Goal: Transaction & Acquisition: Obtain resource

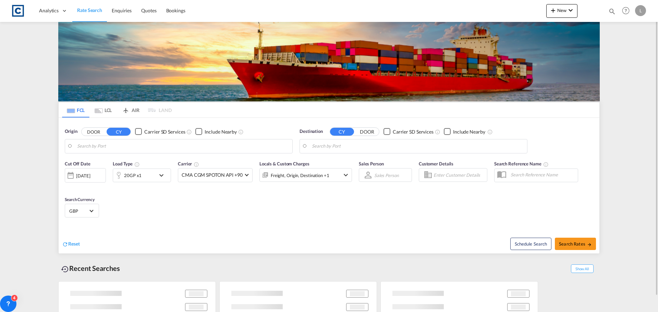
type input "GB-NN3, [GEOGRAPHIC_DATA]"
type input "[GEOGRAPHIC_DATA], [GEOGRAPHIC_DATA]"
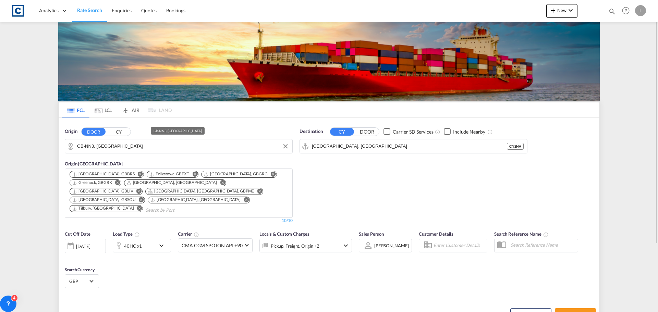
click at [162, 144] on input "GB-NN3, [GEOGRAPHIC_DATA]" at bounding box center [183, 146] width 212 height 10
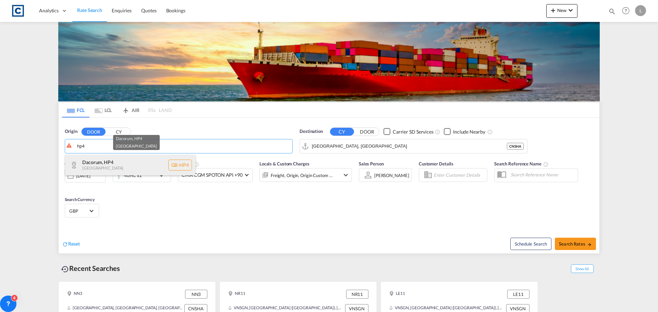
click at [106, 165] on div "Dacorum , HP4 [GEOGRAPHIC_DATA] [GEOGRAPHIC_DATA]-HP4" at bounding box center [130, 165] width 130 height 21
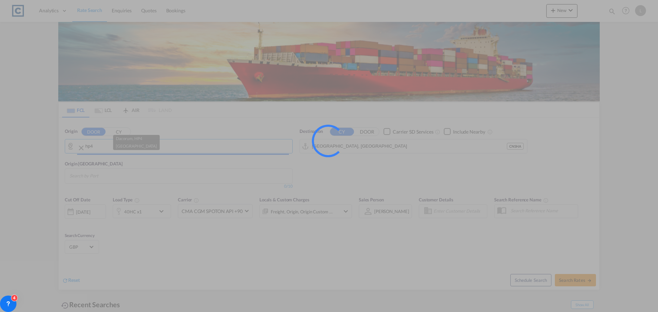
type input "GB-HP4, Dacorum"
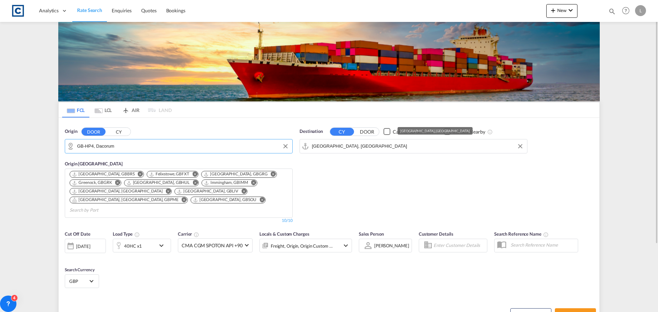
click at [354, 146] on input "[GEOGRAPHIC_DATA], [GEOGRAPHIC_DATA]" at bounding box center [418, 146] width 212 height 10
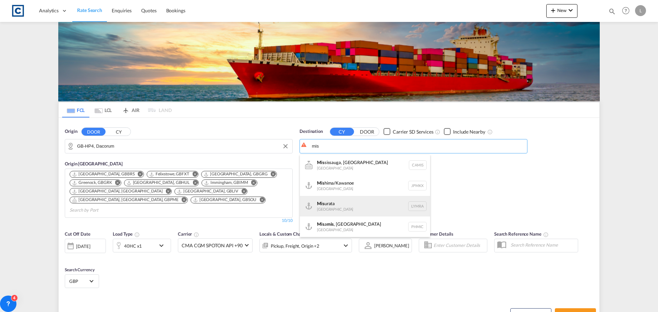
click at [320, 206] on div "Mis urata [GEOGRAPHIC_DATA] [GEOGRAPHIC_DATA]" at bounding box center [365, 206] width 130 height 21
type input "Misurata, LYMRA"
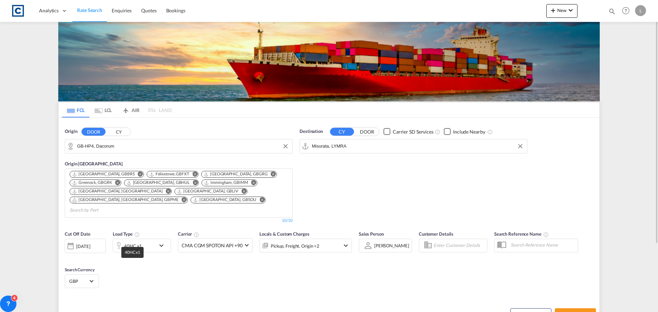
click at [135, 241] on div "40HC x1" at bounding box center [133, 246] width 18 height 10
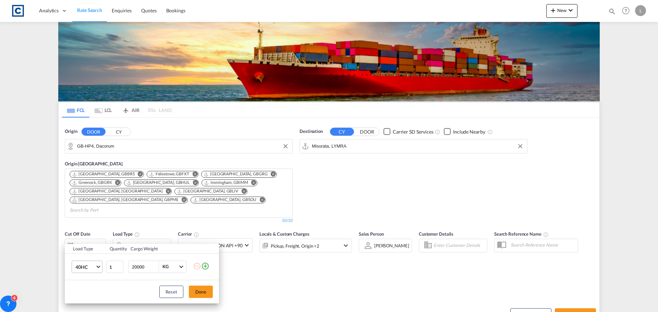
click at [83, 264] on span "40HC" at bounding box center [85, 267] width 20 height 7
click at [81, 227] on div "20GP" at bounding box center [81, 229] width 12 height 7
click at [198, 288] on button "Done" at bounding box center [201, 292] width 24 height 12
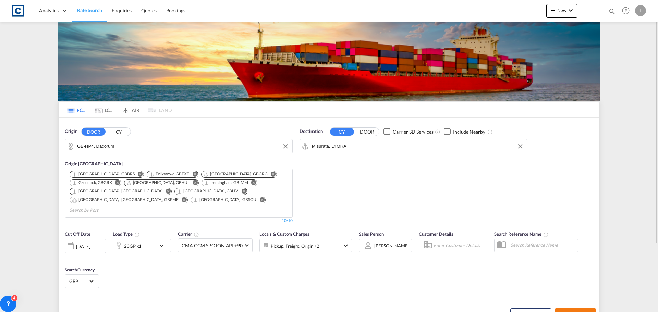
click at [563, 309] on button "Search Rates" at bounding box center [575, 315] width 41 height 12
type input "HP4 to LYMRA / [DATE]"
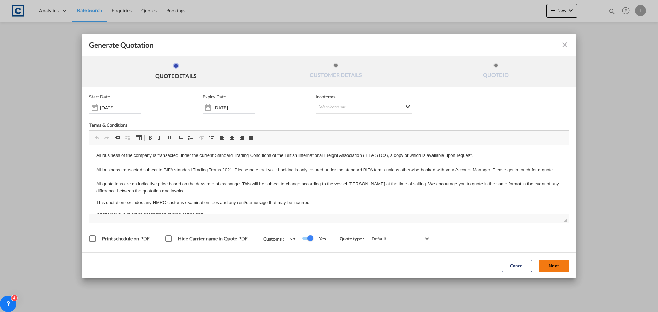
click at [554, 262] on button "Next" at bounding box center [554, 266] width 30 height 12
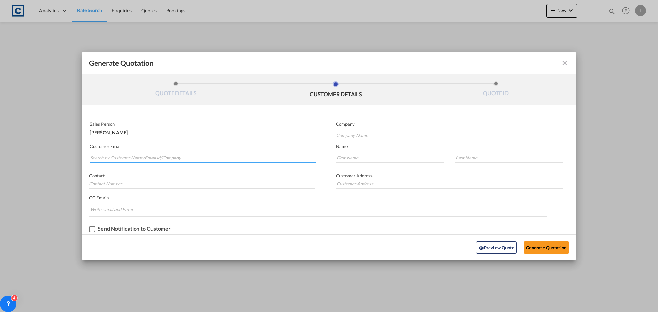
click at [99, 153] on input "Search by Customer Name/Email Id/Company" at bounding box center [203, 158] width 226 height 10
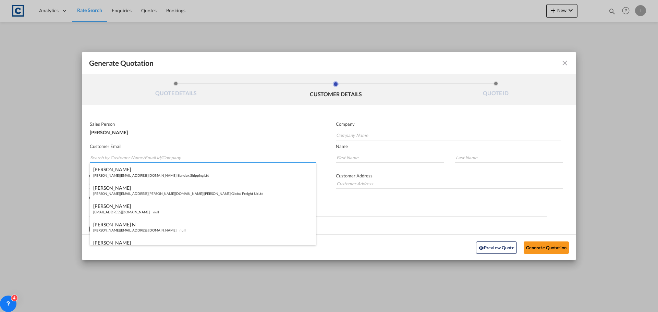
paste input "[PERSON_NAME] | The Efficient Freight Company <[PERSON_NAME][EMAIL_ADDRESS][DOM…"
click at [163, 157] on input "[PERSON_NAME] | The Efficient Freight Company <[PERSON_NAME][EMAIL_ADDRESS][DOM…" at bounding box center [203, 158] width 226 height 10
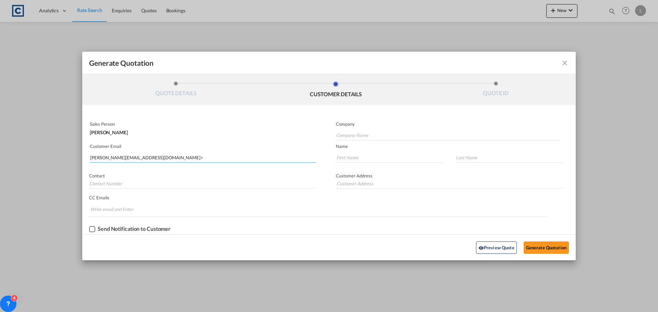
click at [179, 158] on input "[PERSON_NAME][EMAIL_ADDRESS][DOMAIN_NAME]>" at bounding box center [203, 158] width 226 height 10
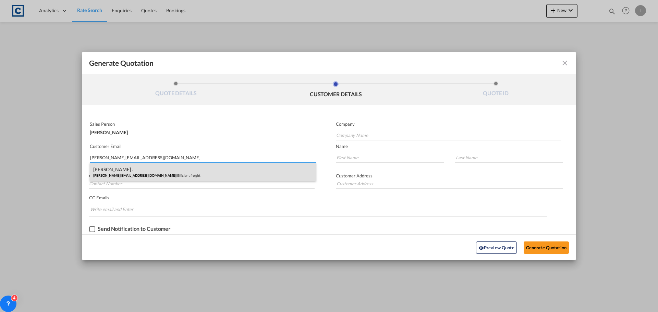
type input "[PERSON_NAME][EMAIL_ADDRESS][DOMAIN_NAME]"
click at [111, 168] on div "[PERSON_NAME] . [PERSON_NAME][EMAIL_ADDRESS][DOMAIN_NAME] | Efficient freight" at bounding box center [203, 172] width 226 height 19
type input "Efficient freight"
type input "[PERSON_NAME]"
type input "."
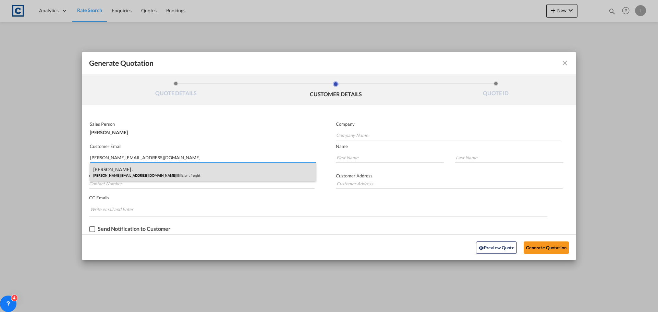
type input "[STREET_ADDRESS] U.K."
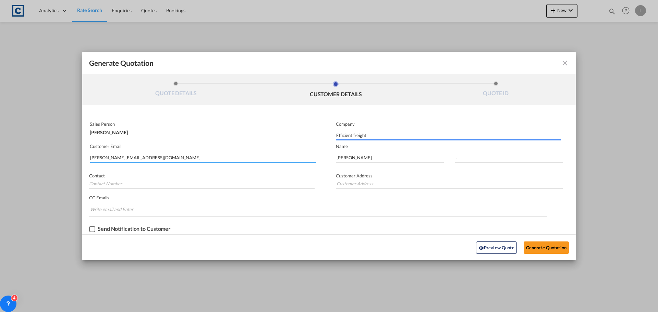
type input "[STREET_ADDRESS] U.K."
click at [543, 245] on button "Generate Quotation" at bounding box center [546, 248] width 45 height 12
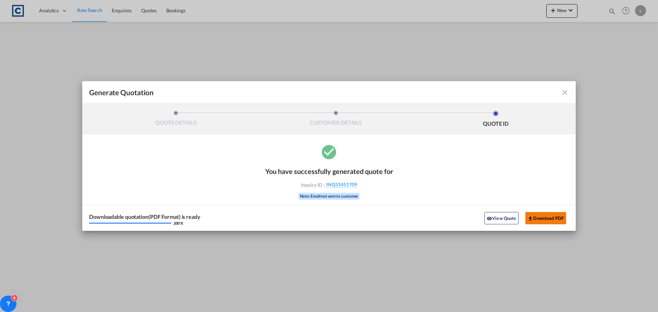
click at [545, 219] on button "Download PDF" at bounding box center [545, 218] width 41 height 12
click at [563, 91] on md-icon "icon-close fg-AAA8AD cursor m-0" at bounding box center [565, 92] width 8 height 8
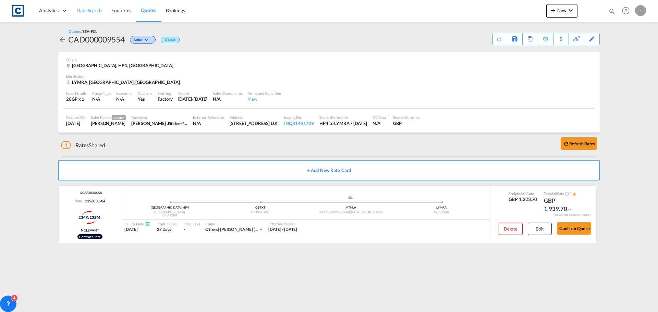
click at [89, 9] on span "Rate Search" at bounding box center [89, 11] width 25 height 6
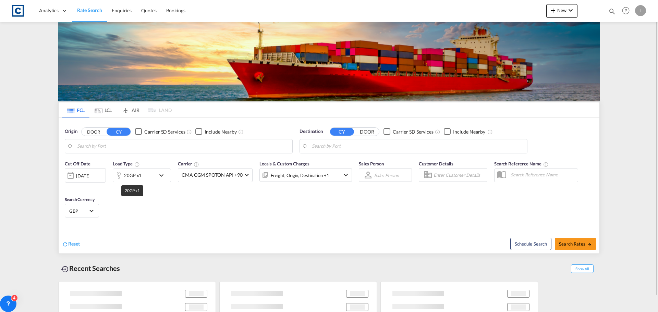
type input "GB-HP4, Dacorum"
type input "Misurata, LYMRA"
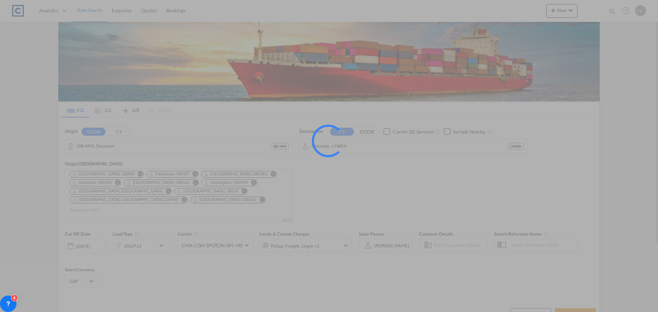
click at [134, 175] on div at bounding box center [329, 156] width 658 height 312
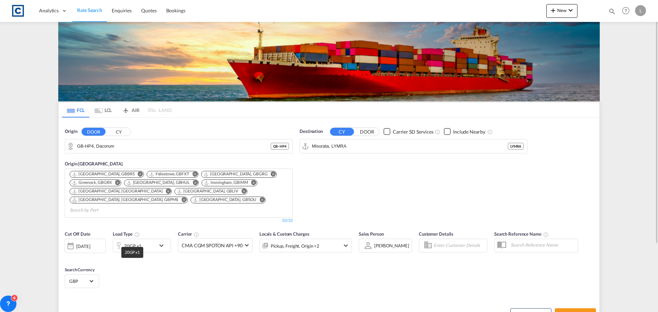
click at [134, 241] on div "20GP x1" at bounding box center [132, 246] width 17 height 10
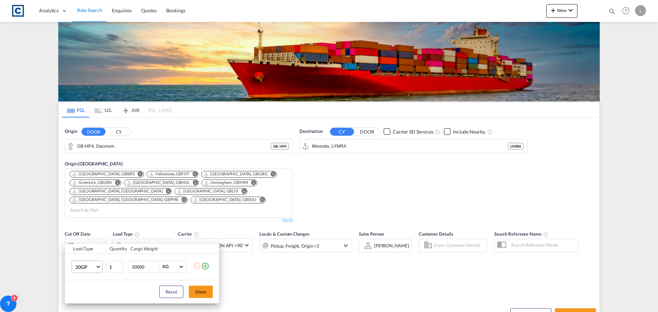
click at [84, 268] on span "20GP" at bounding box center [85, 267] width 20 height 7
click at [82, 262] on div "40HC" at bounding box center [81, 262] width 13 height 7
drag, startPoint x: 192, startPoint y: 292, endPoint x: 196, endPoint y: 288, distance: 5.8
click at [194, 290] on button "Done" at bounding box center [201, 292] width 24 height 12
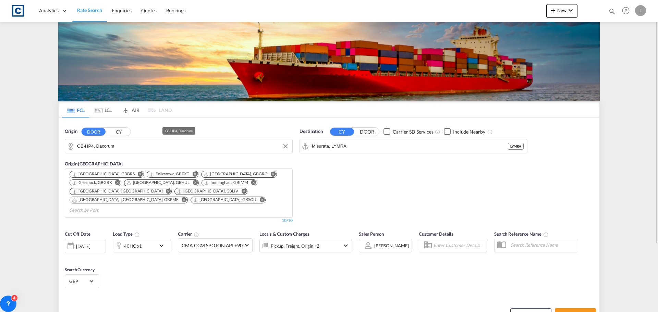
click at [120, 148] on input "GB-HP4, Dacorum" at bounding box center [183, 146] width 212 height 10
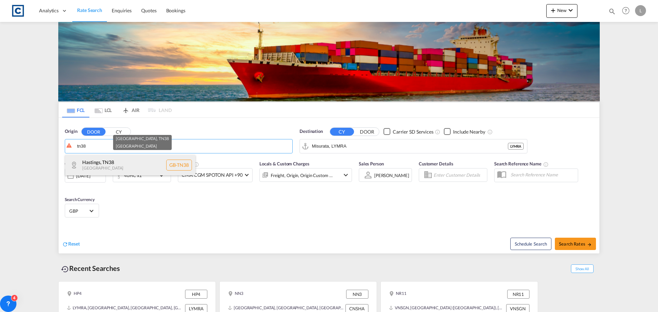
click at [94, 167] on div "[GEOGRAPHIC_DATA] , TN38 [GEOGRAPHIC_DATA] [GEOGRAPHIC_DATA]-TN38" at bounding box center [130, 165] width 130 height 21
type input "GB-TN38, [GEOGRAPHIC_DATA]"
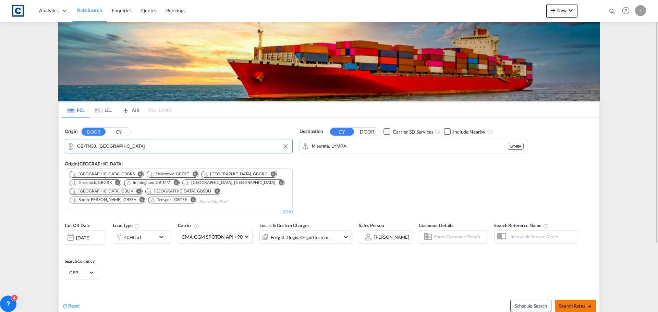
click at [574, 304] on span "Search Rates" at bounding box center [575, 305] width 33 height 5
type input "TN38 to LYMRA / [DATE]"
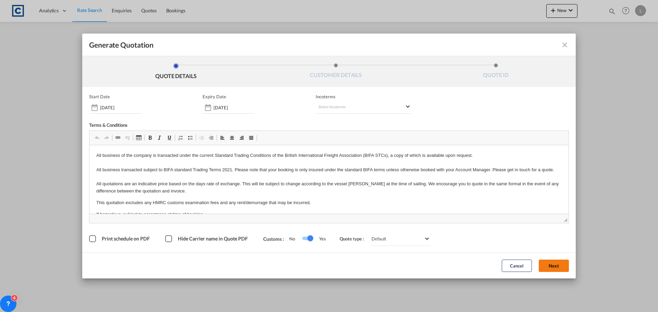
click at [547, 267] on button "Next" at bounding box center [554, 266] width 30 height 12
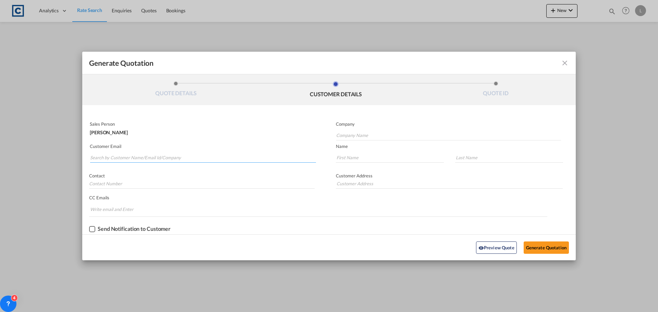
click at [113, 157] on input "Search by Customer Name/Email Id/Company" at bounding box center [203, 158] width 226 height 10
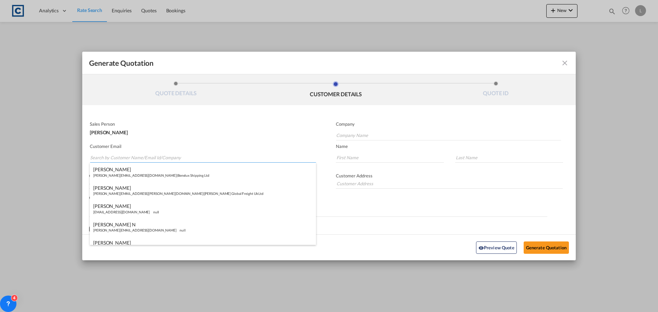
paste input "[PERSON_NAME] | The Efficient Freight Company <[PERSON_NAME][EMAIL_ADDRESS][DOM…"
click at [165, 158] on input "[PERSON_NAME] | The Efficient Freight Company <[PERSON_NAME][EMAIL_ADDRESS][DOM…" at bounding box center [203, 158] width 226 height 10
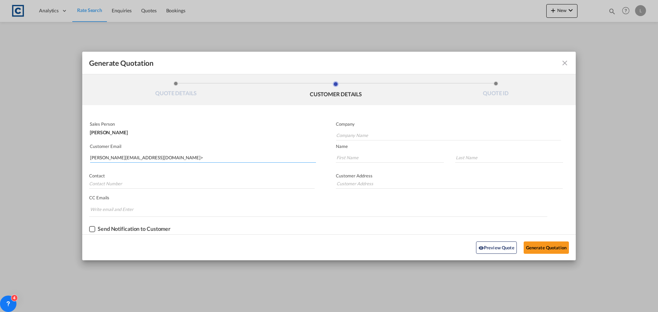
click at [185, 158] on input "[PERSON_NAME][EMAIL_ADDRESS][DOMAIN_NAME]>" at bounding box center [203, 158] width 226 height 10
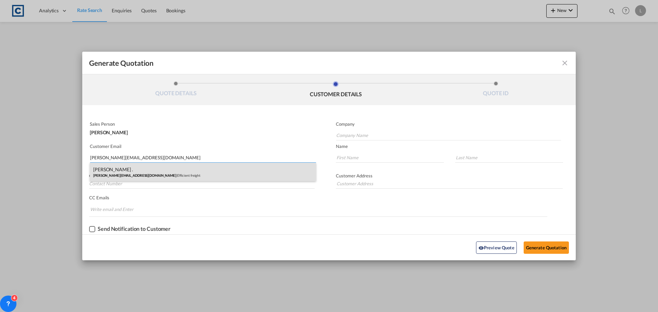
type input "[PERSON_NAME][EMAIL_ADDRESS][DOMAIN_NAME]"
click at [131, 168] on div "[PERSON_NAME] . [PERSON_NAME][EMAIL_ADDRESS][DOMAIN_NAME] | Efficient freight" at bounding box center [203, 172] width 226 height 19
type input "Efficient freight"
type input "[PERSON_NAME]"
type input "."
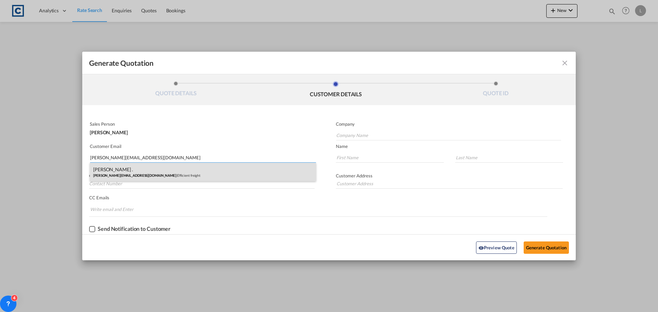
type input "[STREET_ADDRESS] U.K."
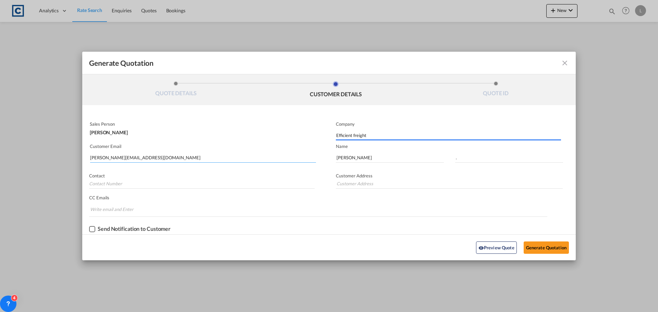
type input "[STREET_ADDRESS] U.K."
click at [547, 240] on div "Preview Quote Generate Quotation" at bounding box center [329, 247] width 487 height 19
click at [547, 245] on button "Generate Quotation" at bounding box center [546, 248] width 45 height 12
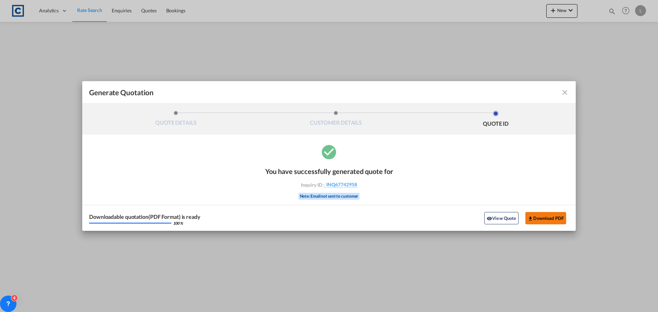
click at [553, 219] on button "Download PDF" at bounding box center [545, 218] width 41 height 12
click at [403, 140] on div "Start Date [DATE] Expiry Date [DATE] Incoterms Select Incoterms CPT - import Ca…" at bounding box center [329, 183] width 494 height 96
click at [563, 93] on md-icon "icon-close fg-AAA8AD cursor m-0" at bounding box center [565, 92] width 8 height 8
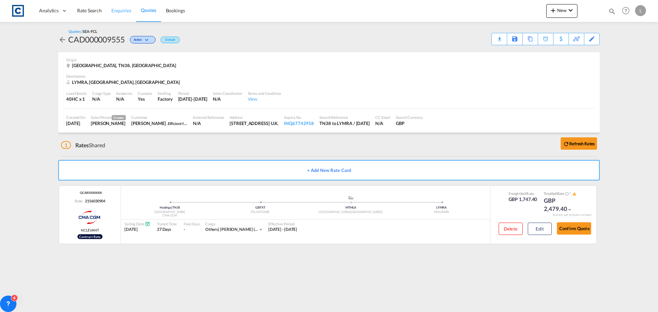
click at [120, 11] on span "Enquiries" at bounding box center [121, 11] width 20 height 6
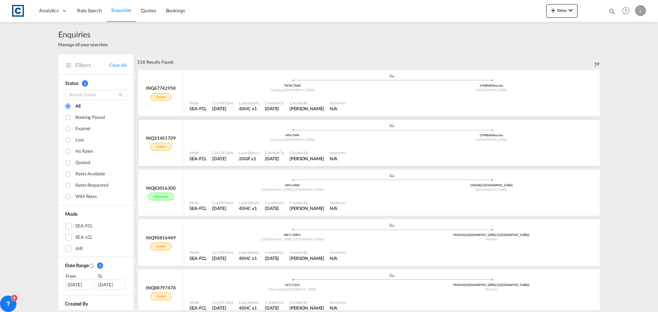
click at [379, 149] on div at bounding box center [473, 155] width 249 height 15
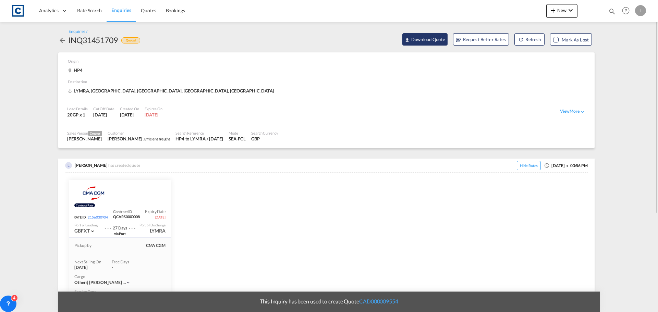
click at [423, 40] on button "Download Quote" at bounding box center [424, 39] width 45 height 12
click at [144, 10] on span "Quotes" at bounding box center [148, 11] width 15 height 6
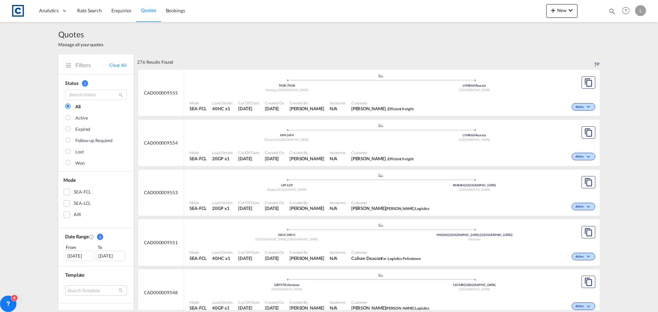
click at [483, 149] on div "Active" at bounding box center [506, 155] width 181 height 17
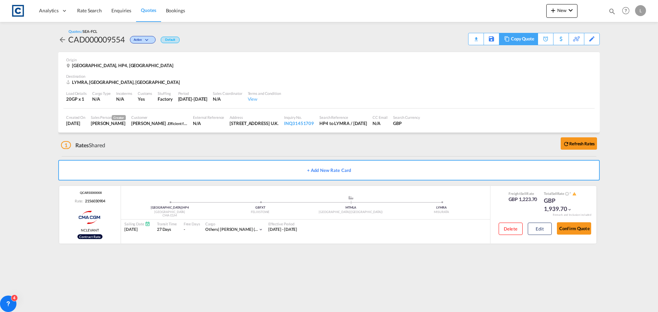
click at [532, 39] on div "Copy Quote" at bounding box center [522, 39] width 23 height 12
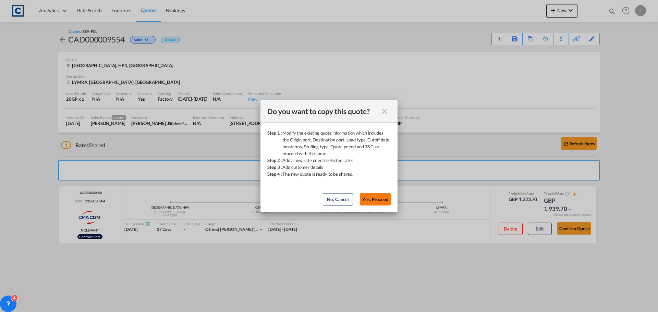
click at [374, 194] on button "Yes, Proceed" at bounding box center [375, 199] width 31 height 12
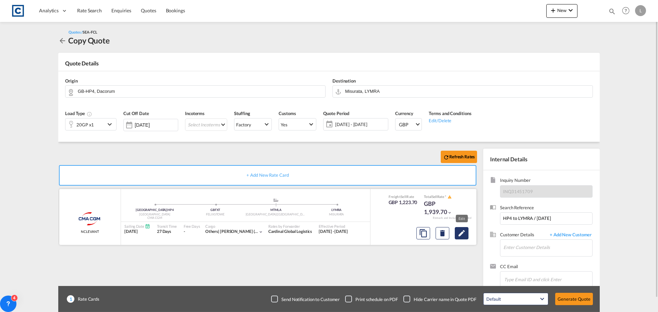
click at [461, 235] on md-icon "Edit" at bounding box center [462, 233] width 8 height 8
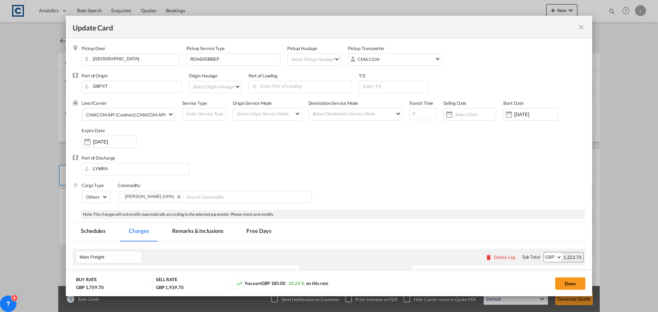
select select "per B/L"
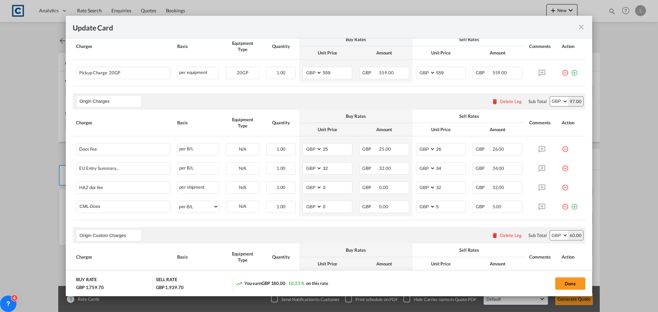
scroll to position [377, 0]
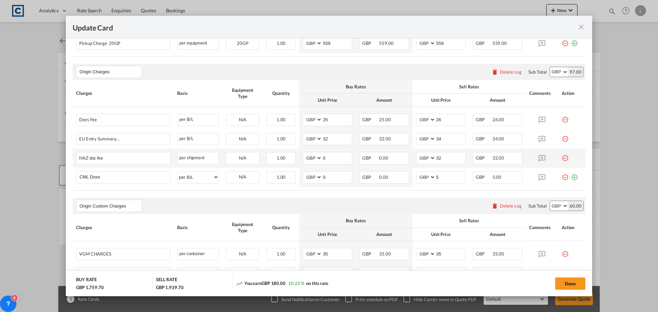
click at [562, 158] on md-icon "icon-minus-circle-outline red-400-fg" at bounding box center [565, 155] width 7 height 7
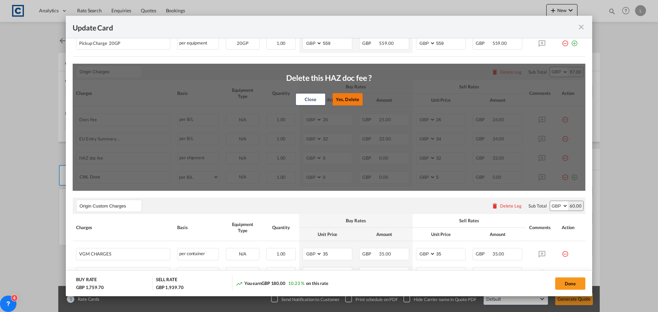
click at [350, 94] on button "Yes, Delete" at bounding box center [348, 99] width 30 height 12
type input "5"
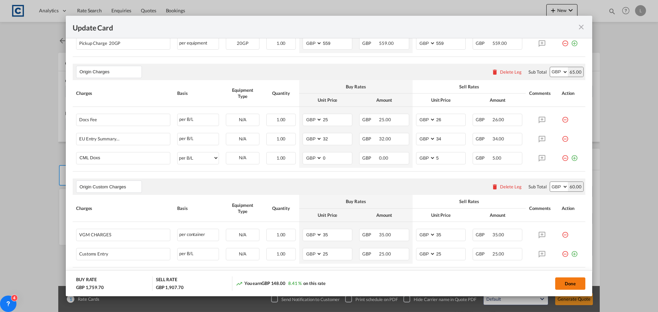
click at [568, 282] on button "Done" at bounding box center [570, 284] width 30 height 12
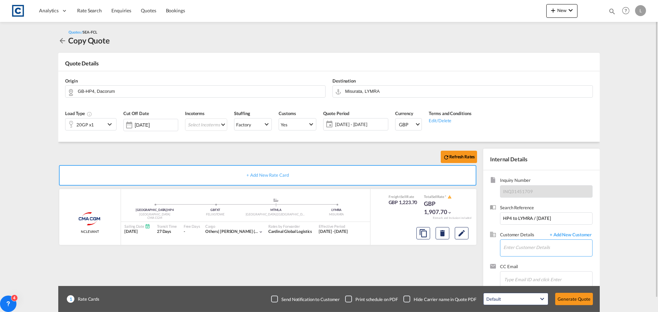
click at [520, 250] on input "Enter Customer Details" at bounding box center [548, 247] width 89 height 15
click at [518, 230] on div "[PERSON_NAME] . [PERSON_NAME] [DOMAIN_NAME] | Efficient freight" at bounding box center [547, 230] width 89 height 19
type input "Efficient freight, [PERSON_NAME] ., [PERSON_NAME][EMAIL_ADDRESS][DOMAIN_NAME]"
click at [574, 297] on button "Generate Quote" at bounding box center [574, 299] width 38 height 12
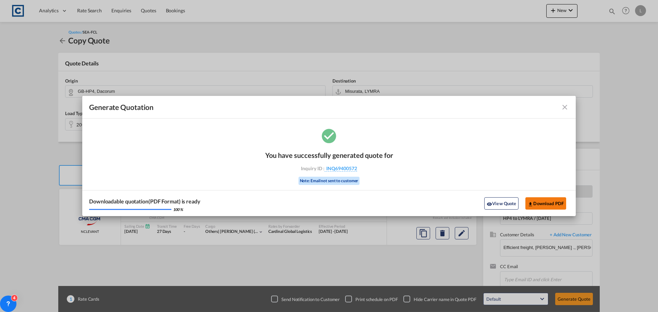
click at [546, 199] on button "Download PDF" at bounding box center [545, 203] width 41 height 12
click at [565, 107] on md-icon "icon-close fg-AAA8AD cursor m-0" at bounding box center [565, 107] width 8 height 8
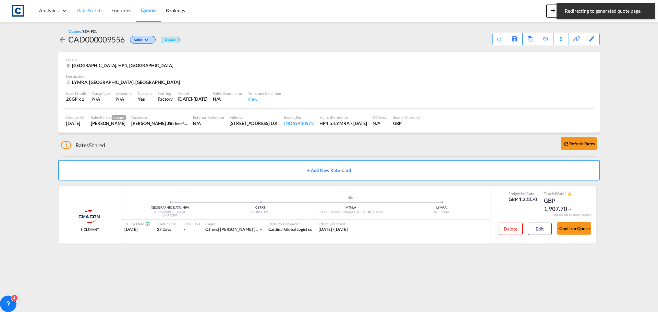
click at [90, 11] on span "Rate Search" at bounding box center [89, 11] width 25 height 6
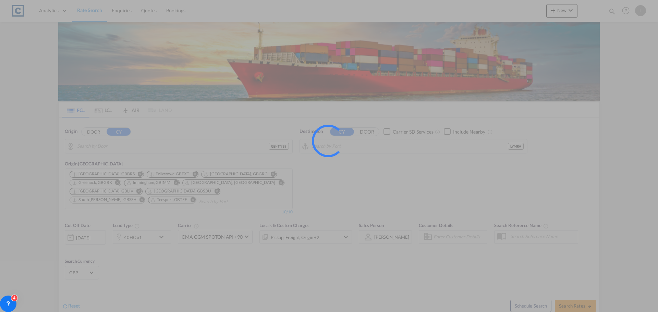
type input "GB-TN38, [GEOGRAPHIC_DATA]"
type input "Misurata, LYMRA"
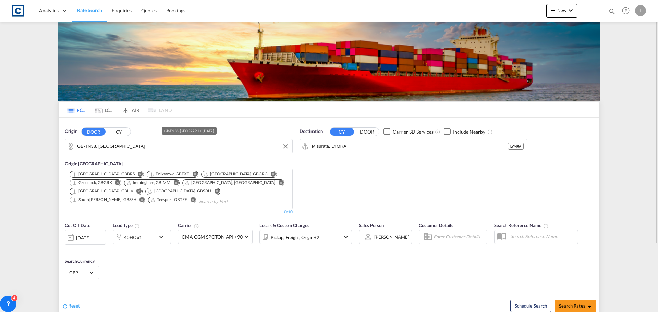
click at [136, 147] on input "GB-TN38, [GEOGRAPHIC_DATA]" at bounding box center [183, 146] width 212 height 10
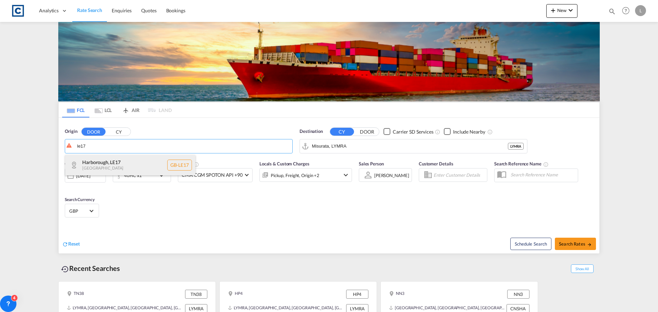
click at [113, 162] on div "Harborough , LE17 [GEOGRAPHIC_DATA] [GEOGRAPHIC_DATA]-LE17" at bounding box center [130, 165] width 130 height 21
type input "GB-LE17, [GEOGRAPHIC_DATA]"
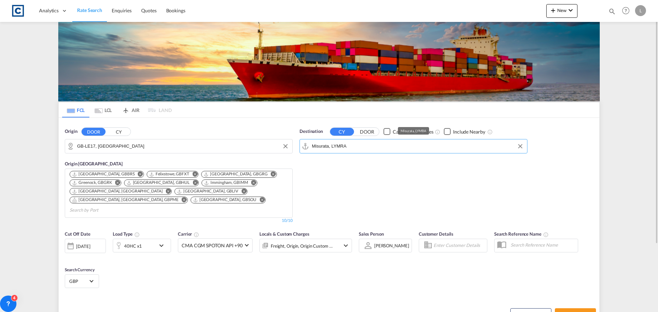
click at [365, 144] on input "Misurata, LYMRA" at bounding box center [418, 146] width 212 height 10
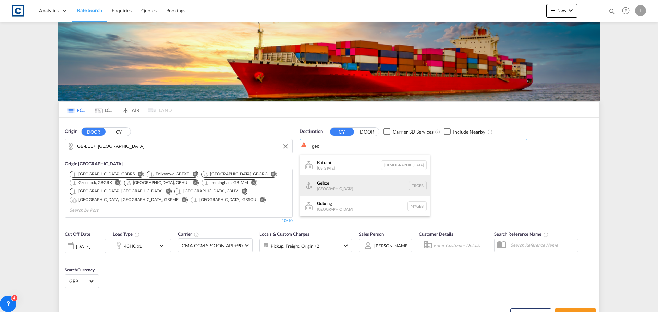
click at [331, 181] on div "Geb ze [GEOGRAPHIC_DATA] TRGEB" at bounding box center [365, 186] width 130 height 21
type input "Gebze, TRGEB"
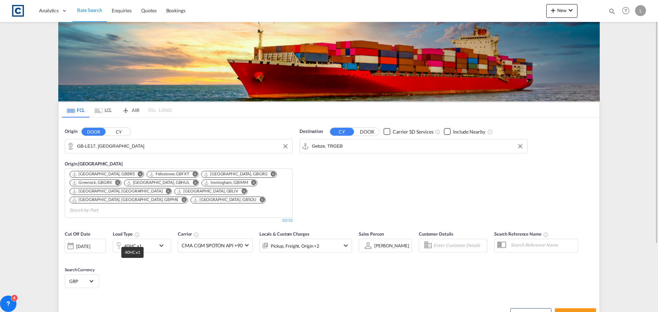
click at [124, 241] on div "40HC x1" at bounding box center [133, 246] width 18 height 10
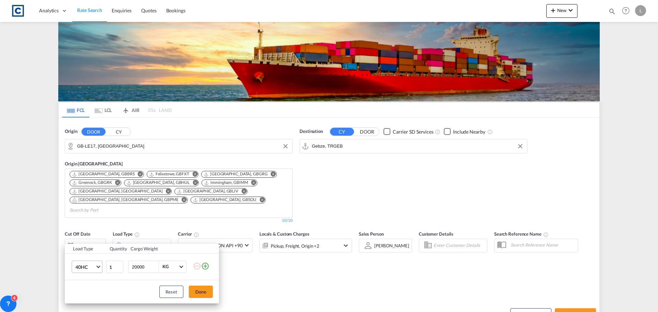
click at [77, 267] on span "40HC" at bounding box center [85, 267] width 20 height 7
click at [78, 227] on div "20GP" at bounding box center [81, 229] width 12 height 7
click at [206, 290] on button "Done" at bounding box center [201, 292] width 24 height 12
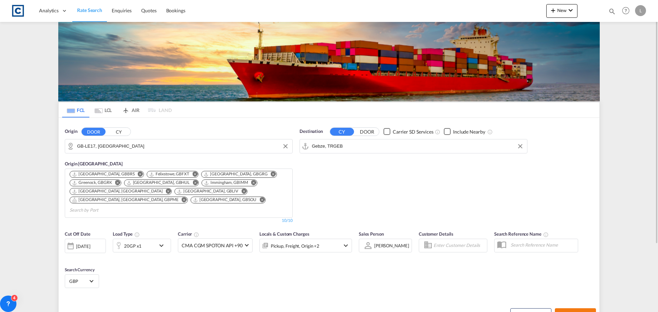
click at [583, 312] on span "Search Rates" at bounding box center [575, 314] width 33 height 5
type input "LE17 to TRGEB / [DATE]"
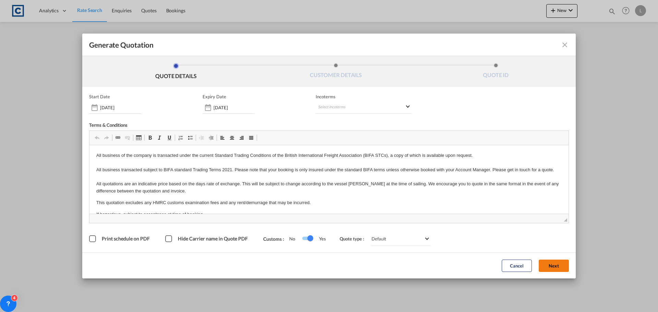
click at [552, 262] on button "Next" at bounding box center [554, 266] width 30 height 12
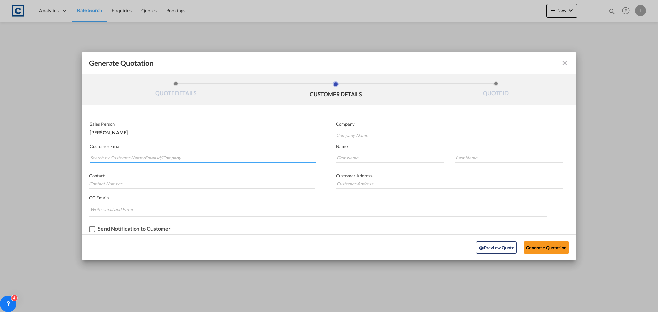
click at [108, 154] on input "Search by Customer Name/Email Id/Company" at bounding box center [203, 158] width 226 height 10
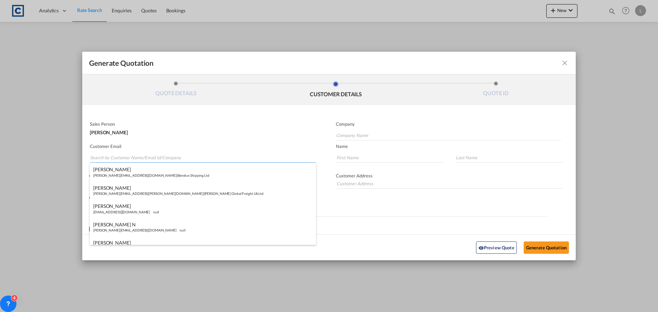
paste input "[PERSON_NAME] <[EMAIL_ADDRESS][DOMAIN_NAME]>"
drag, startPoint x: 119, startPoint y: 157, endPoint x: 113, endPoint y: 132, distance: 25.5
click at [119, 156] on input "[PERSON_NAME] <[EMAIL_ADDRESS][DOMAIN_NAME]>" at bounding box center [203, 158] width 226 height 10
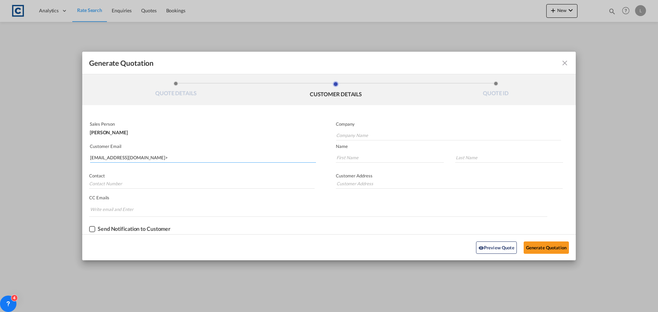
click at [162, 158] on input "[EMAIL_ADDRESS][DOMAIN_NAME]>" at bounding box center [203, 158] width 226 height 10
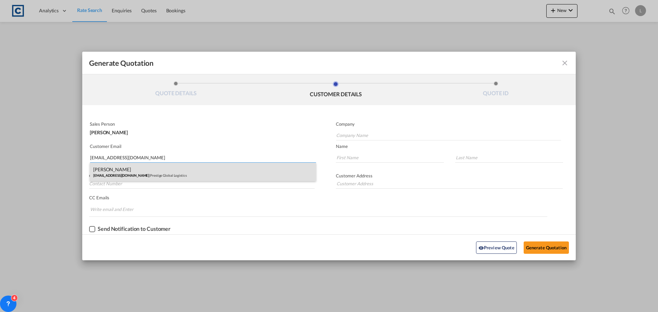
type input "[EMAIL_ADDRESS][DOMAIN_NAME]"
click at [113, 165] on div "[PERSON_NAME] [PERSON_NAME][EMAIL_ADDRESS][DOMAIN_NAME] | Prestige Global Logis…" at bounding box center [203, 172] width 226 height 19
type input "Prestige Global Logistics"
type input "[PERSON_NAME]"
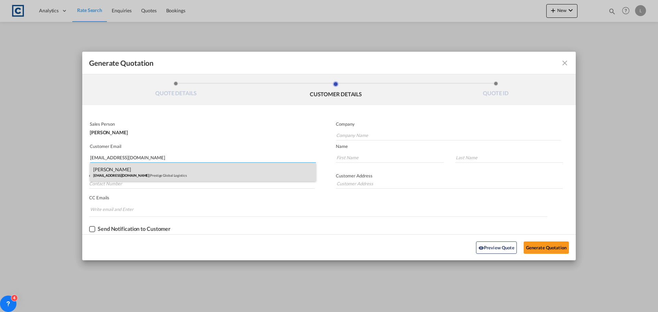
type input "02089170964"
type input "[STREET_ADDRESS][PERSON_NAME]"
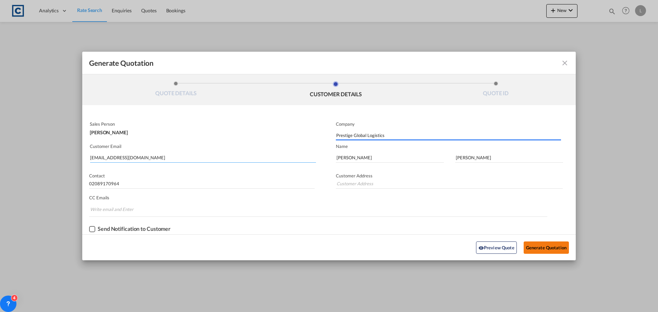
type input "[STREET_ADDRESS][PERSON_NAME]"
click at [541, 245] on button "Generate Quotation" at bounding box center [546, 248] width 45 height 12
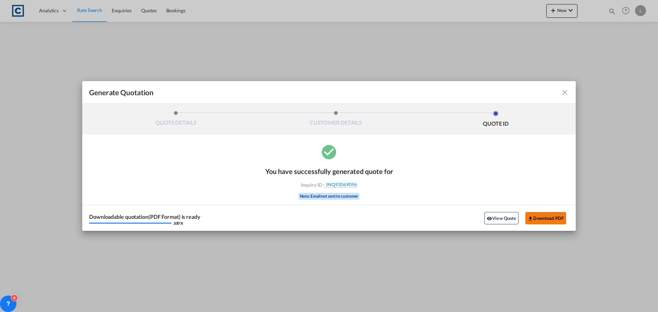
click at [542, 217] on button "Download PDF" at bounding box center [545, 218] width 41 height 12
click at [564, 92] on md-icon "icon-close fg-AAA8AD cursor m-0" at bounding box center [565, 92] width 8 height 8
